Goal: Task Accomplishment & Management: Manage account settings

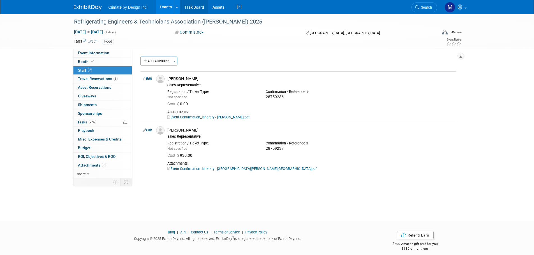
click at [199, 8] on link "Task Board" at bounding box center [194, 7] width 28 height 14
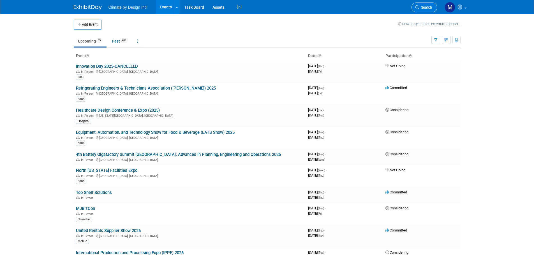
click at [423, 6] on span "Search" at bounding box center [425, 7] width 13 height 4
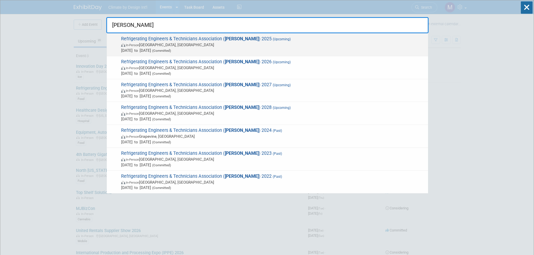
type input "reta"
click at [195, 36] on span "Refrigerating Engineers & Technicians Association ( RETA ) 2025 (Upcoming) In-P…" at bounding box center [272, 44] width 306 height 17
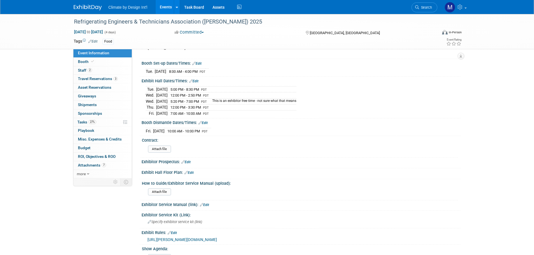
scroll to position [112, 0]
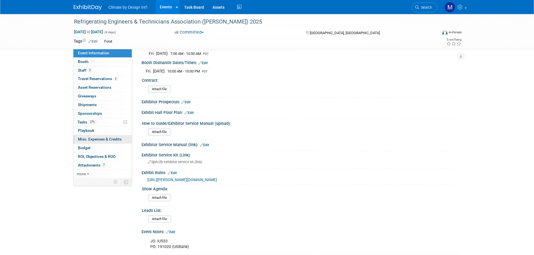
click at [94, 138] on span "Misc. Expenses & Credits 0" at bounding box center [100, 139] width 44 height 4
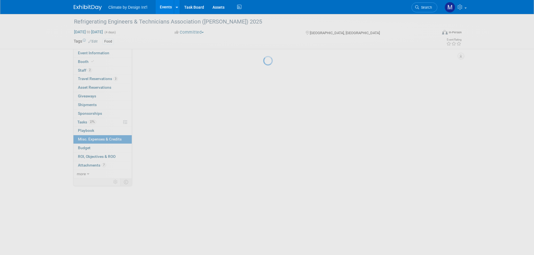
scroll to position [0, 0]
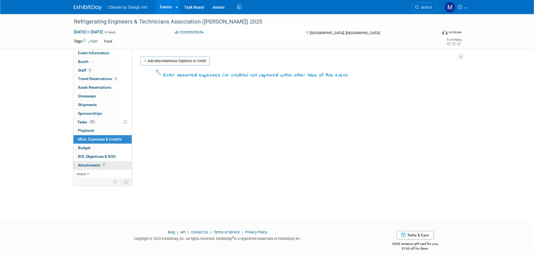
click at [92, 168] on link "7 Attachments 7" at bounding box center [102, 166] width 58 height 8
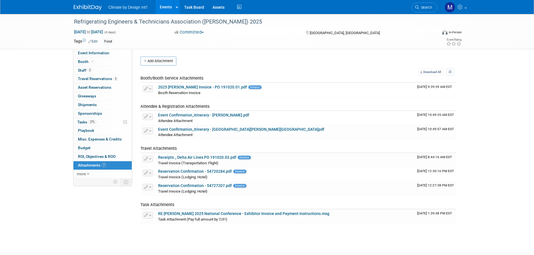
scroll to position [28, 0]
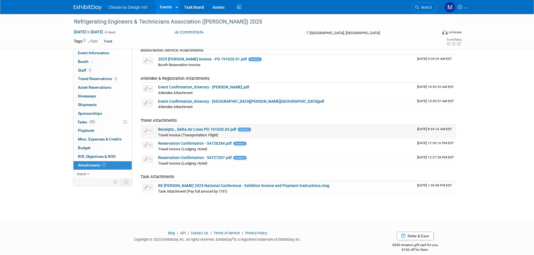
click at [193, 131] on link "Receipts _ Delta Air Lines PO 191020.03.pdf" at bounding box center [197, 129] width 78 height 4
click at [186, 144] on link "Reservation Confirmation - 54720284.pdf" at bounding box center [195, 143] width 74 height 4
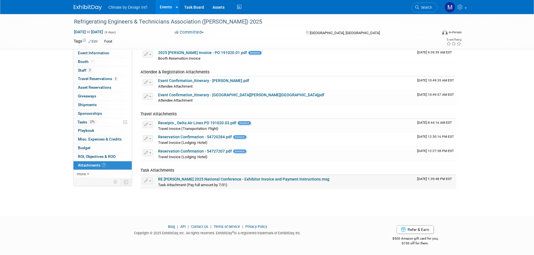
click at [236, 180] on link "RE [PERSON_NAME] 2025 National Conference - Exhibitor Invoice and Payment Instr…" at bounding box center [243, 179] width 171 height 4
click at [220, 180] on link "RE [PERSON_NAME] 2025 National Conference - Exhibitor Invoice and Payment Instr…" at bounding box center [243, 179] width 171 height 4
